Goal: Information Seeking & Learning: Learn about a topic

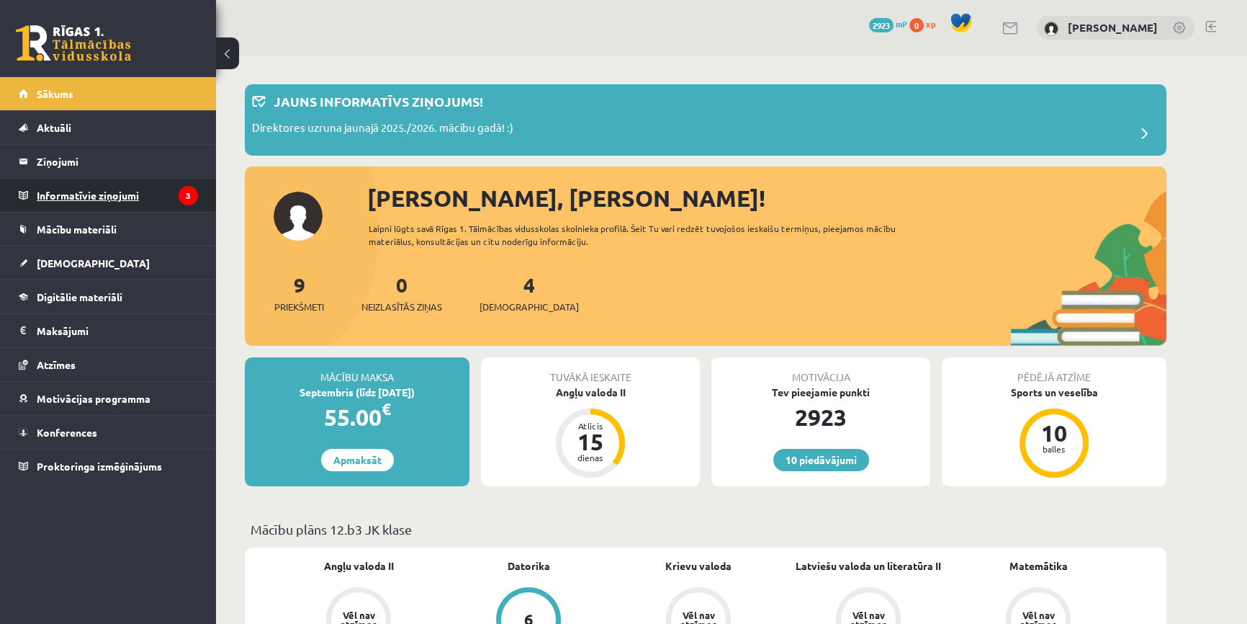
click at [197, 199] on icon "3" at bounding box center [188, 195] width 19 height 19
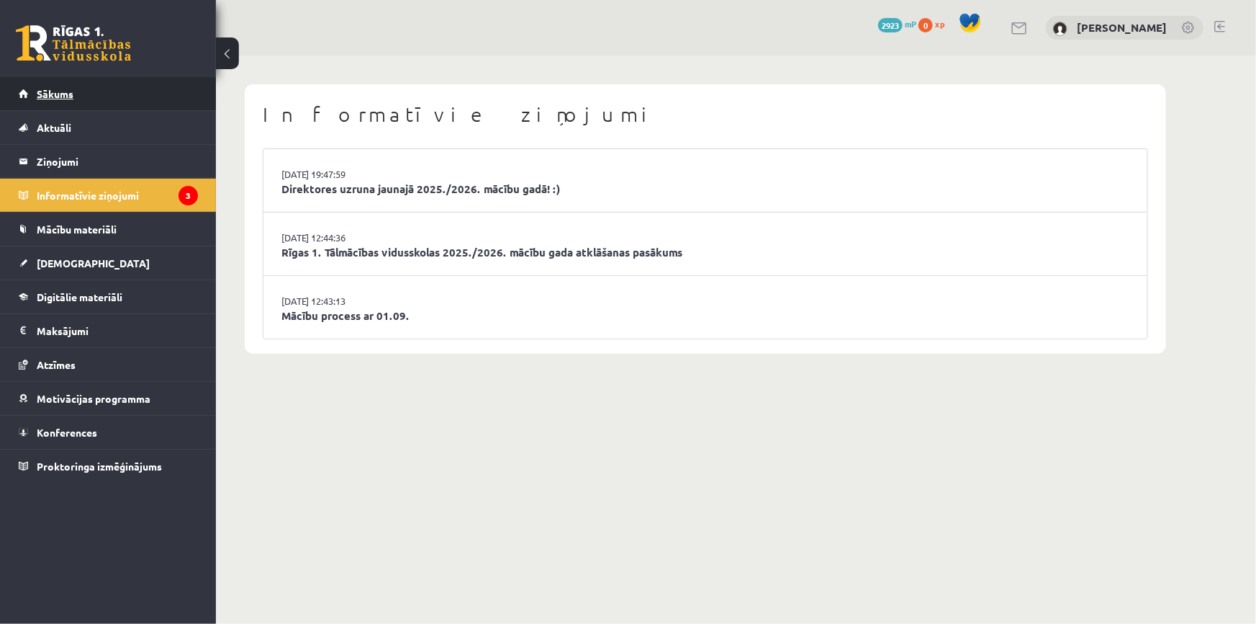
click at [116, 105] on link "Sākums" at bounding box center [108, 93] width 179 height 33
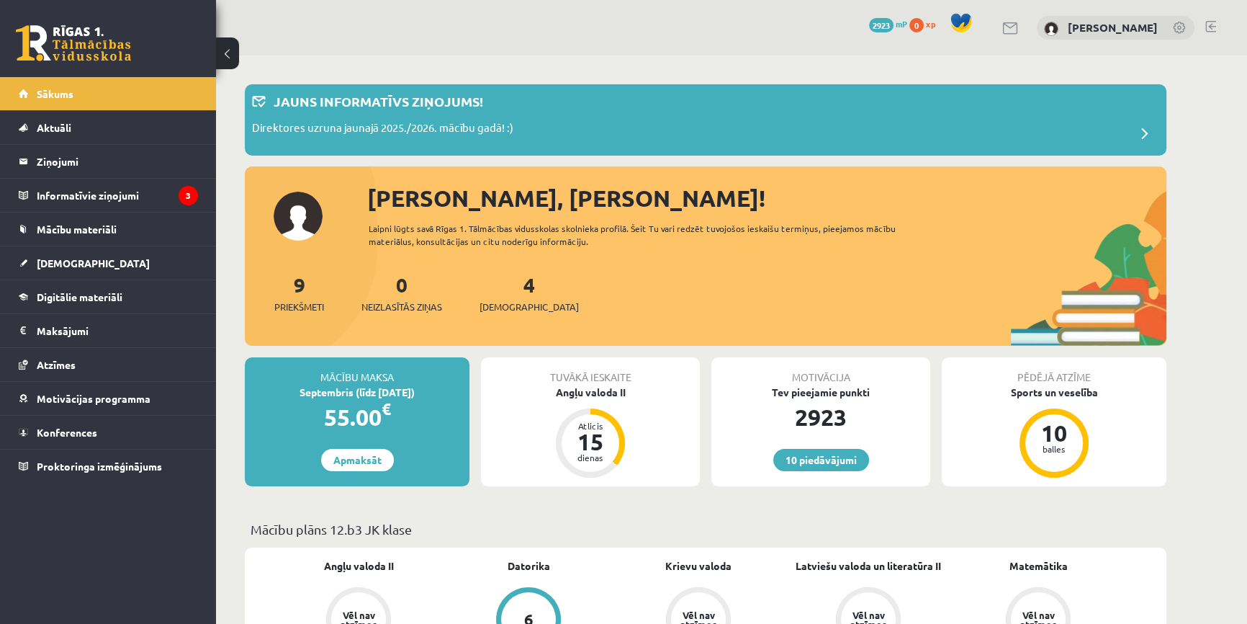
click at [582, 404] on div "Tuvākā ieskaite Angļu valoda II Atlicis 15 dienas" at bounding box center [590, 421] width 219 height 129
click at [585, 392] on div "Angļu valoda II" at bounding box center [590, 391] width 219 height 15
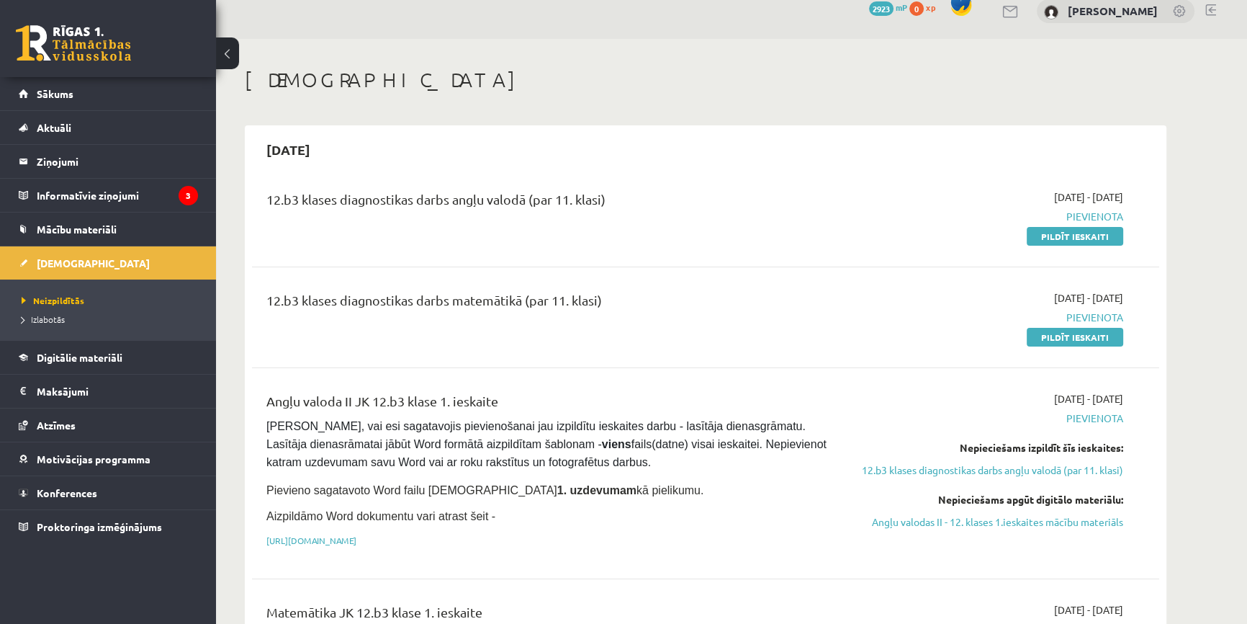
scroll to position [65, 0]
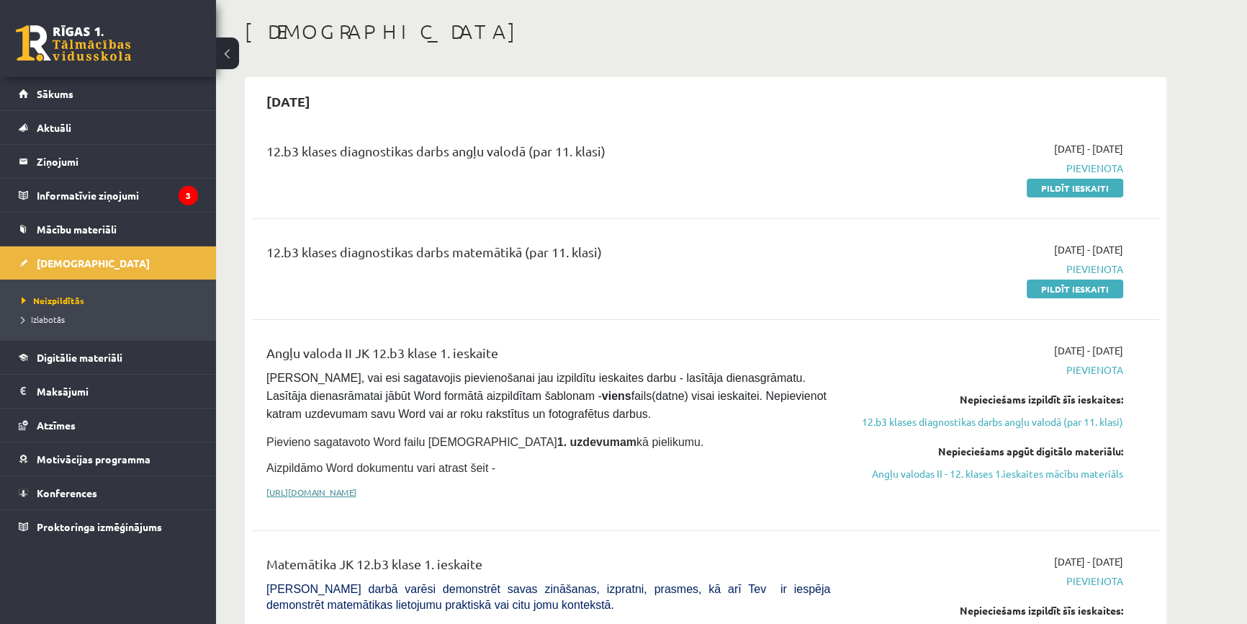
click at [356, 486] on link "[URL][DOMAIN_NAME]" at bounding box center [311, 492] width 90 height 12
click at [78, 168] on legend "Ziņojumi 0" at bounding box center [117, 161] width 161 height 33
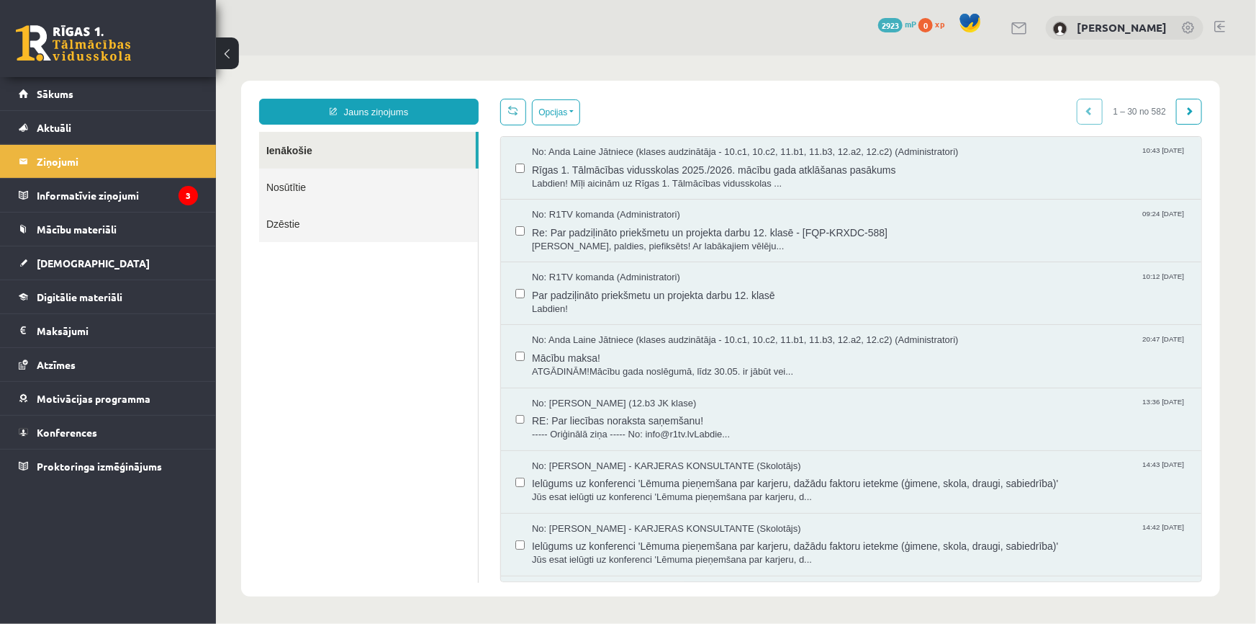
click at [65, 51] on link at bounding box center [73, 43] width 115 height 36
